Goal: Task Accomplishment & Management: Manage account settings

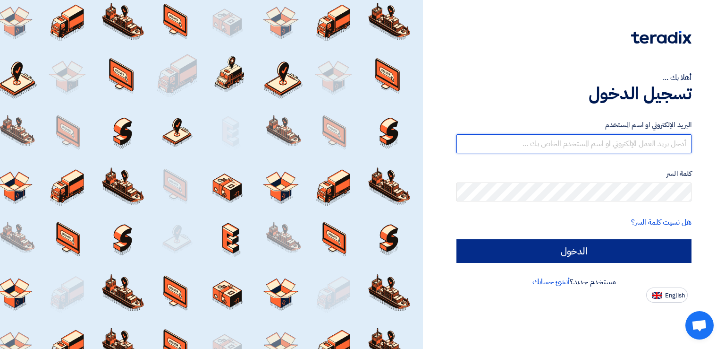
type input "italyaco2030@gmail.com"
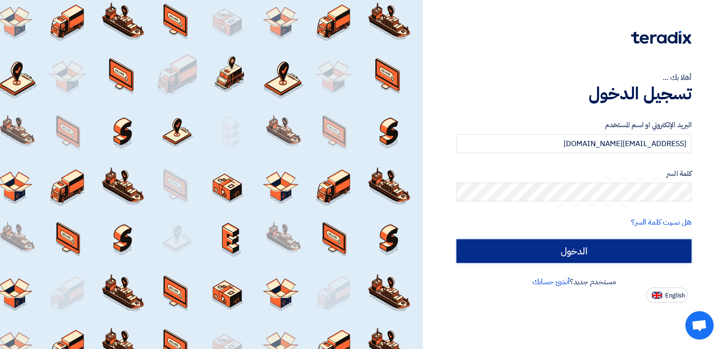
click at [509, 248] on input "الدخول" at bounding box center [574, 251] width 235 height 24
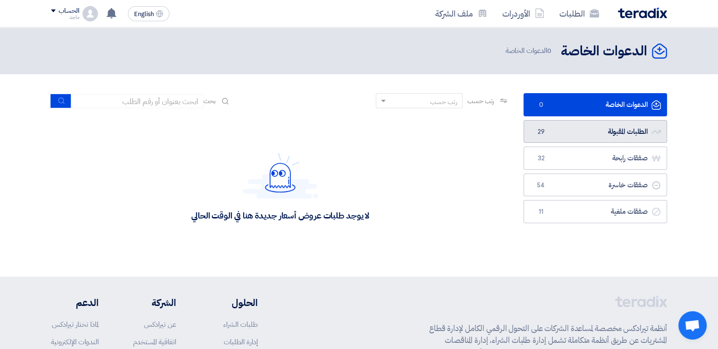
click at [542, 134] on span "29" at bounding box center [541, 131] width 11 height 9
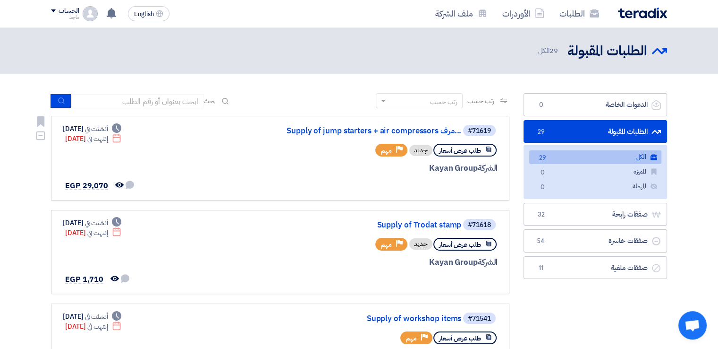
drag, startPoint x: 465, startPoint y: 138, endPoint x: 450, endPoint y: 138, distance: 15.6
click at [450, 138] on div "#71619 Supply of jump starters + air compressors مرف... طلب عرض أسعار جديد Prio…" at bounding box center [384, 158] width 227 height 68
click at [342, 157] on div "#71619 Supply of jump starters + air compressors مرف... طلب عرض أسعار جديد Prio…" at bounding box center [384, 158] width 227 height 68
click at [344, 131] on link "Supply of jump starters + air compressors مرف..." at bounding box center [367, 131] width 189 height 9
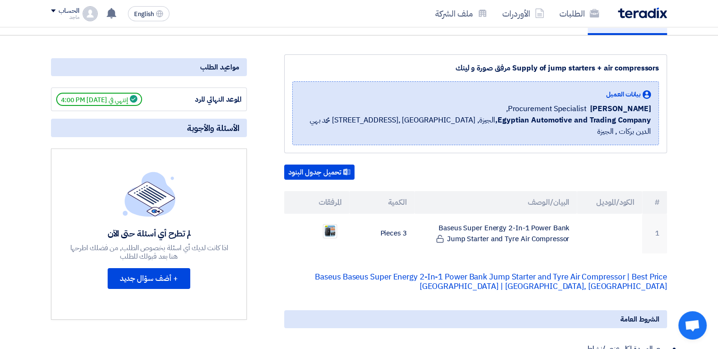
scroll to position [105, 0]
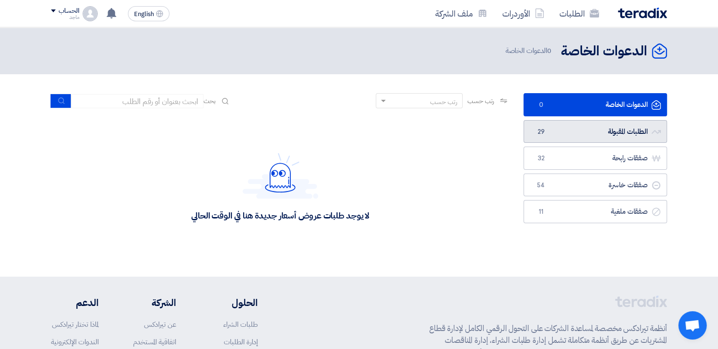
click at [538, 132] on span "29" at bounding box center [541, 131] width 11 height 9
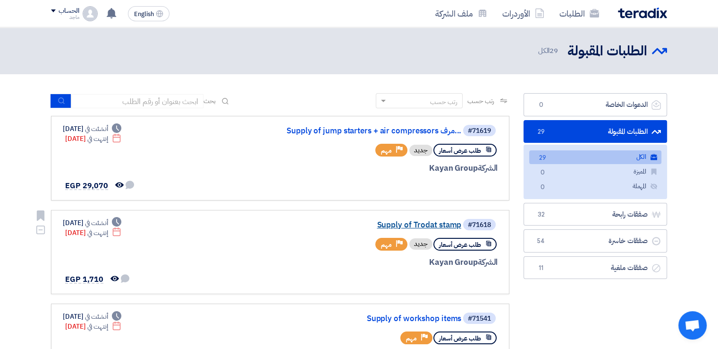
click at [390, 221] on link "Supply of Trodat stamp" at bounding box center [367, 225] width 189 height 9
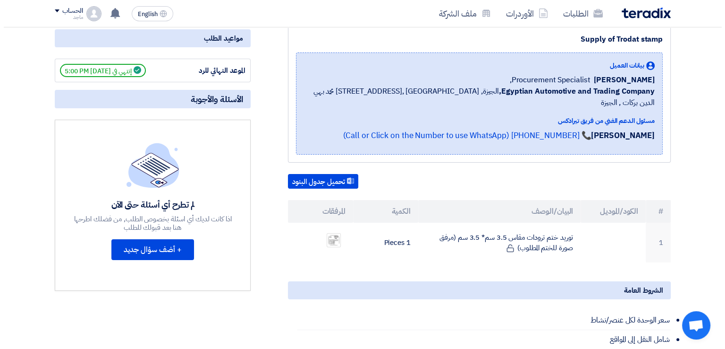
scroll to position [143, 0]
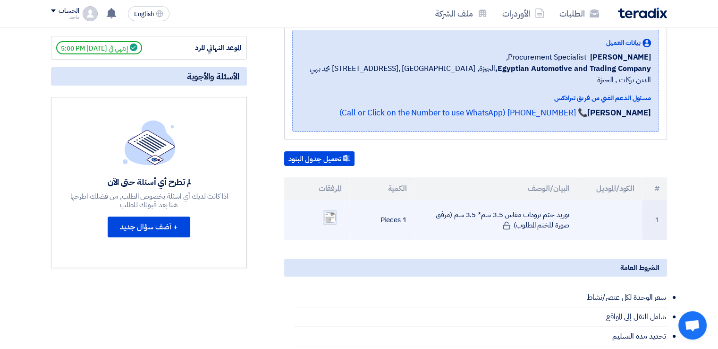
click at [330, 211] on img at bounding box center [330, 217] width 13 height 12
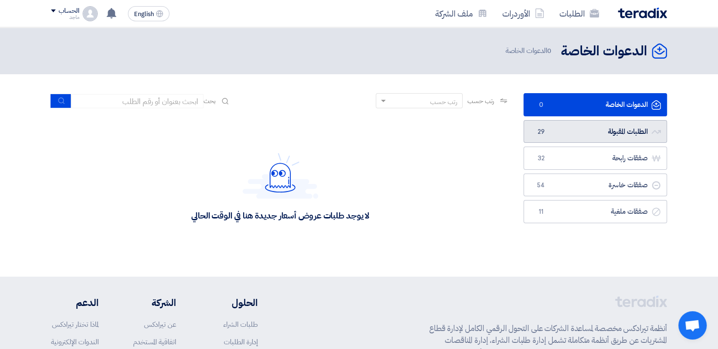
click at [583, 131] on link "الطلبات المقبولة الطلبات المقبولة 29" at bounding box center [596, 131] width 144 height 23
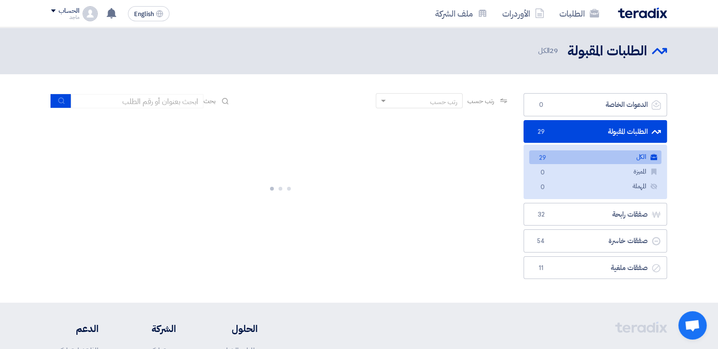
click at [583, 131] on link "الطلبات المقبولة الطلبات المقبولة 29" at bounding box center [596, 131] width 144 height 23
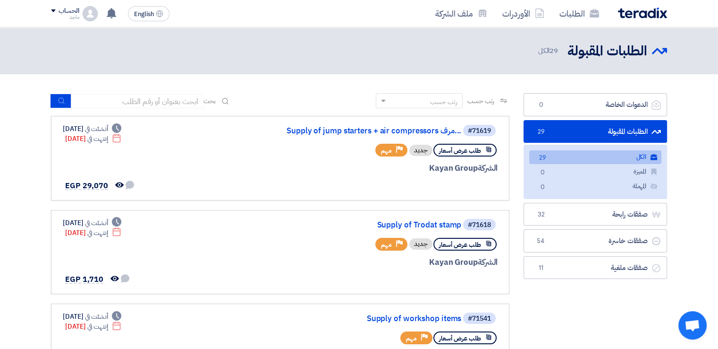
scroll to position [304, 0]
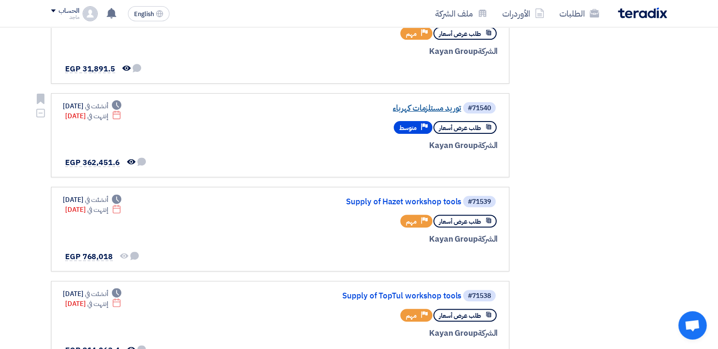
click at [406, 108] on link "توريد مستلزمات كهرباء" at bounding box center [367, 108] width 189 height 9
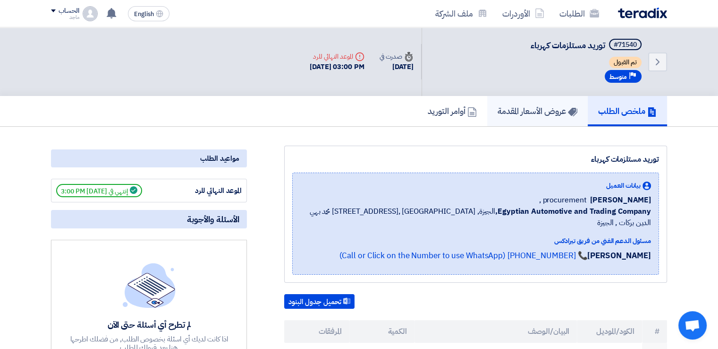
click at [501, 105] on h5 "عروض الأسعار المقدمة" at bounding box center [538, 110] width 80 height 11
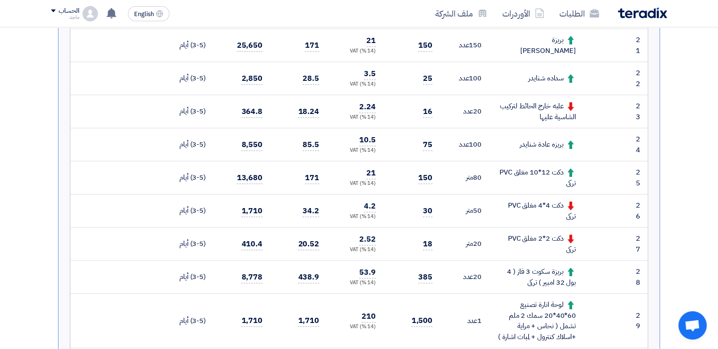
scroll to position [935, 0]
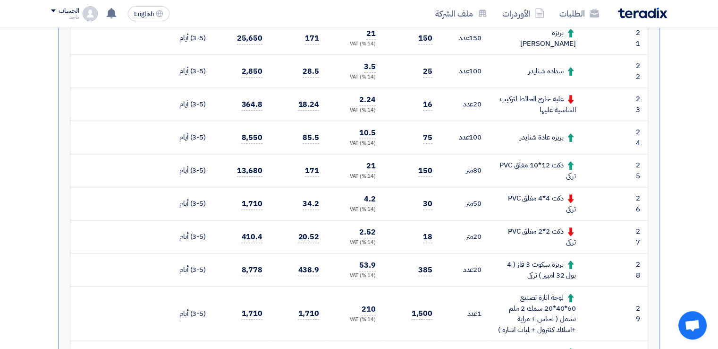
scroll to position [940, 0]
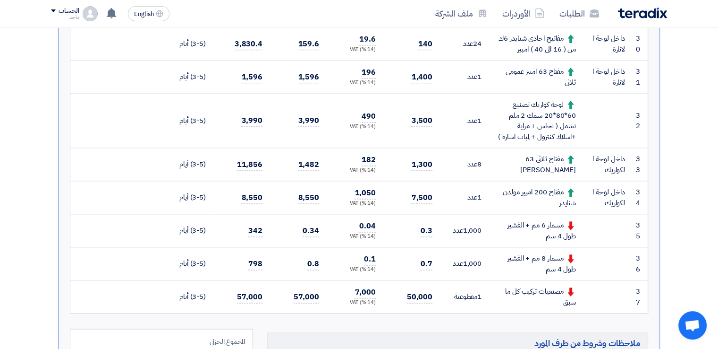
scroll to position [1249, 0]
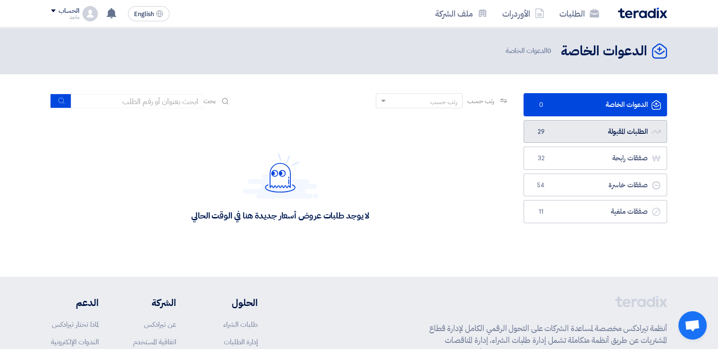
click at [526, 136] on link "الطلبات المقبولة الطلبات المقبولة 29" at bounding box center [596, 131] width 144 height 23
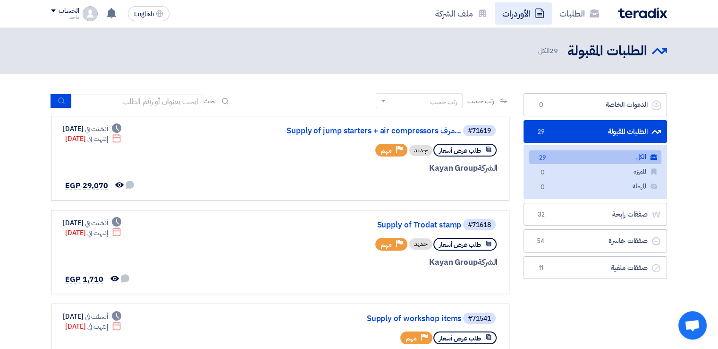
click at [520, 11] on link "الأوردرات" at bounding box center [523, 13] width 57 height 22
